Goal: Information Seeking & Learning: Understand process/instructions

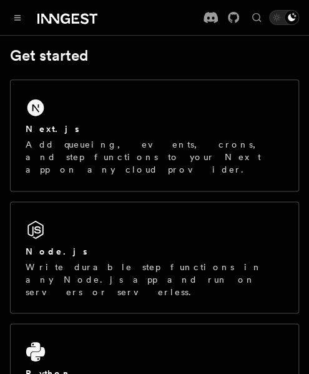
scroll to position [239, 0]
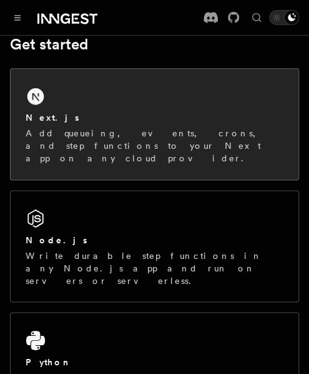
click at [97, 84] on div "Next.js Add queueing, events, crons, and step functions to your Next app on any…" at bounding box center [155, 124] width 288 height 111
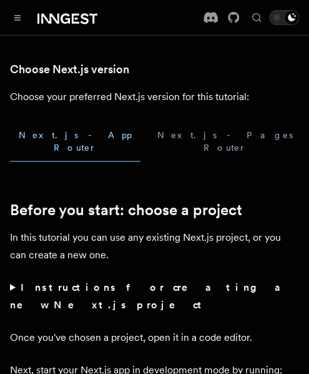
scroll to position [362, 0]
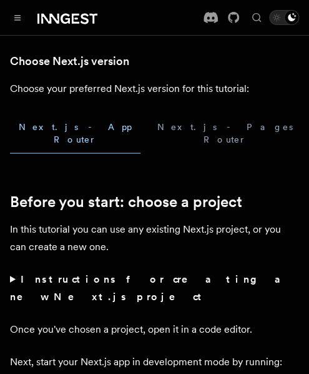
click at [74, 129] on button "Next.js - App Router" at bounding box center [75, 132] width 131 height 41
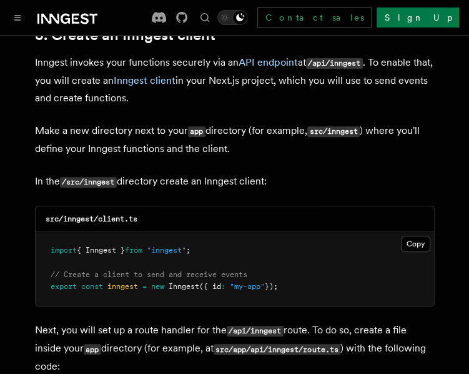
scroll to position [1512, 0]
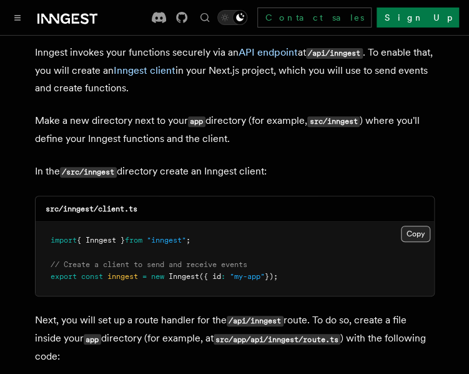
click at [309, 226] on button "Copy Copied" at bounding box center [415, 234] width 29 height 16
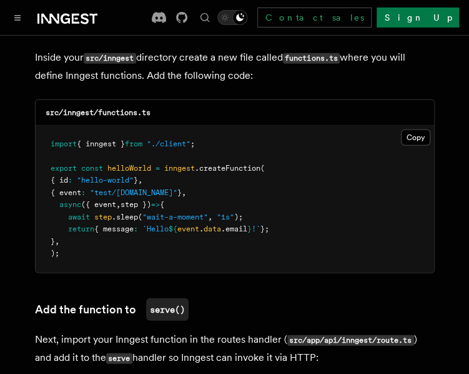
scroll to position [2275, 0]
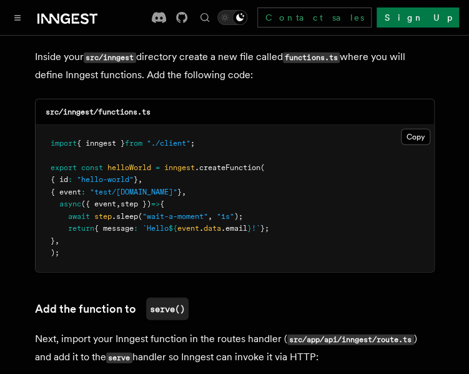
click at [309, 191] on pre "import { inngest } from "./client" ; export const helloWorld = inngest .createF…" at bounding box center [235, 198] width 399 height 147
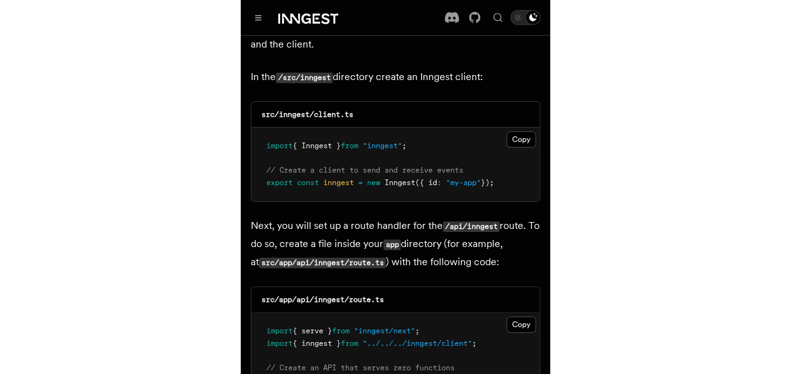
scroll to position [1887, 0]
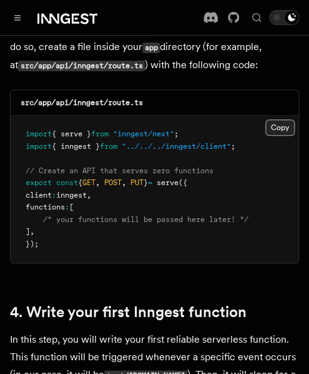
click at [273, 119] on button "Copy Copied" at bounding box center [280, 127] width 29 height 16
